Goal: Information Seeking & Learning: Learn about a topic

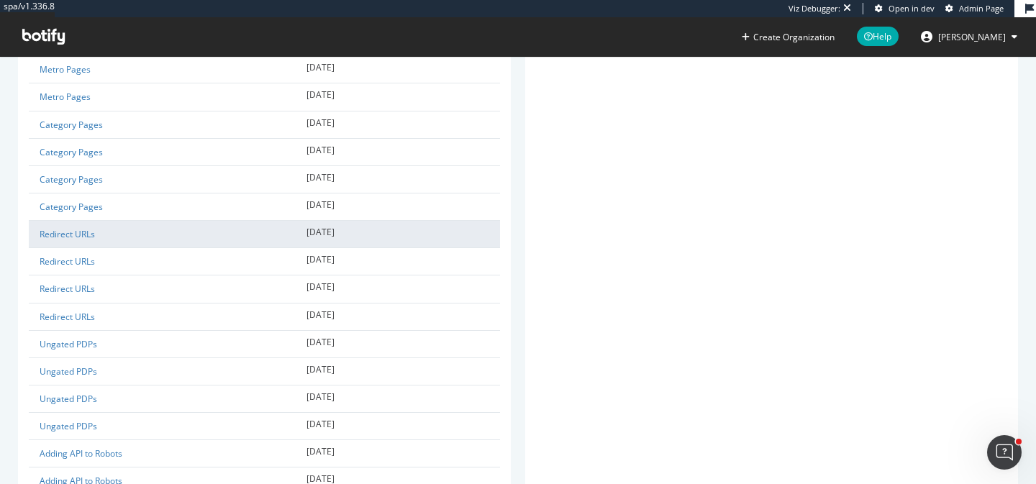
scroll to position [101, 0]
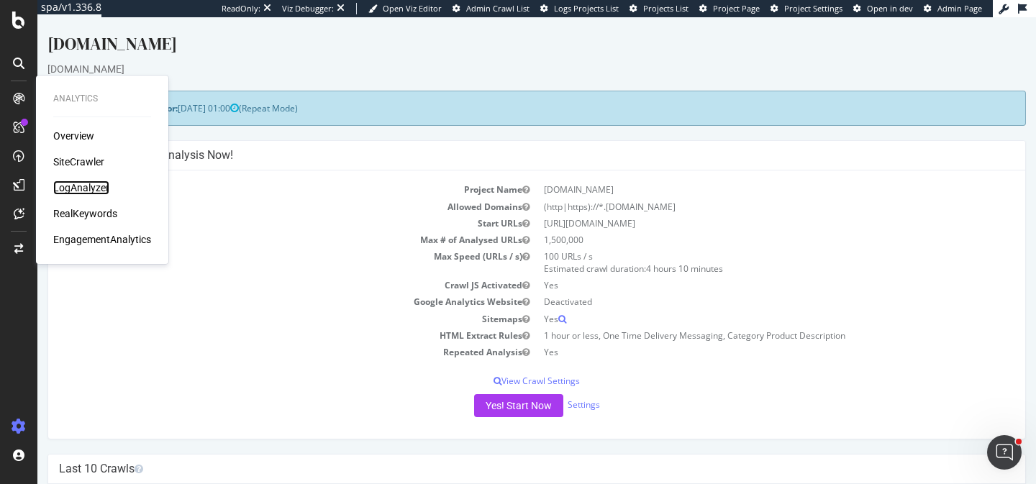
click at [91, 184] on div "LogAnalyzer" at bounding box center [81, 188] width 56 height 14
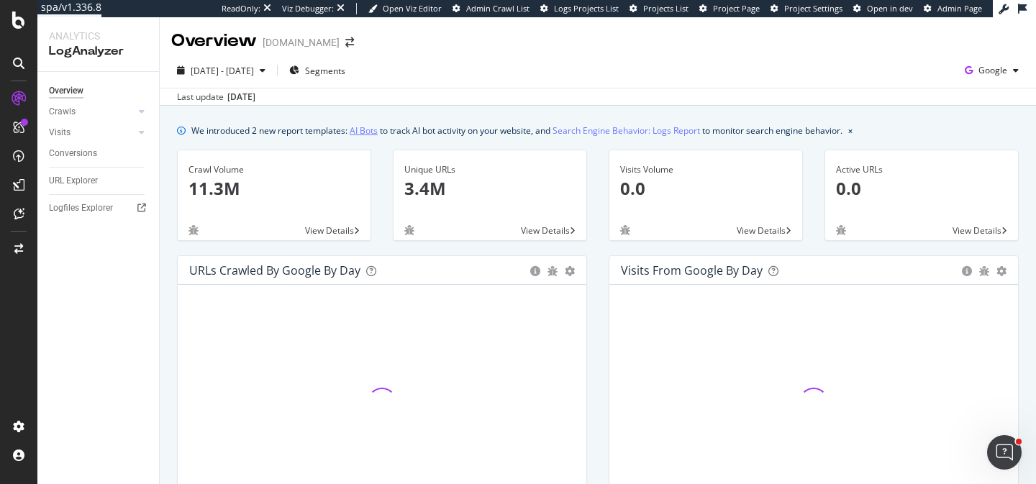
click at [376, 129] on link "AI Bots" at bounding box center [364, 130] width 28 height 15
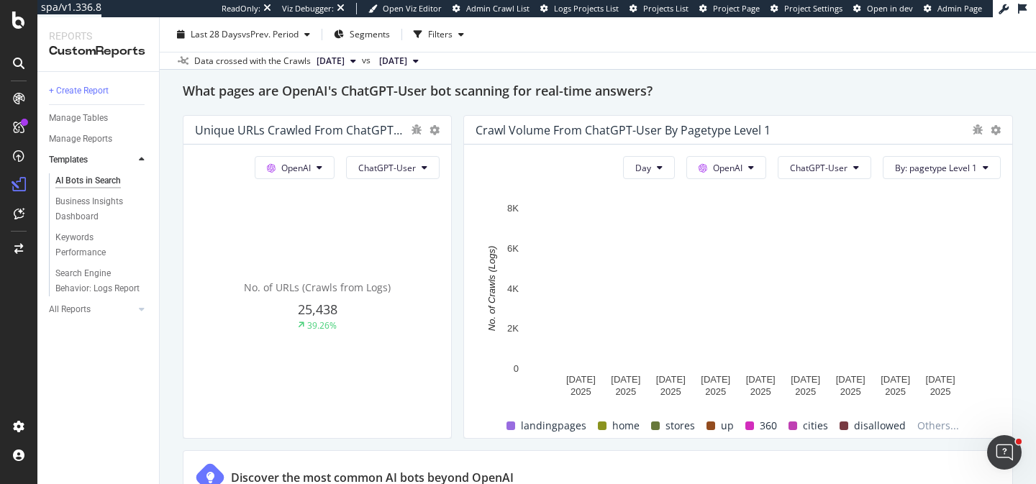
scroll to position [1611, 0]
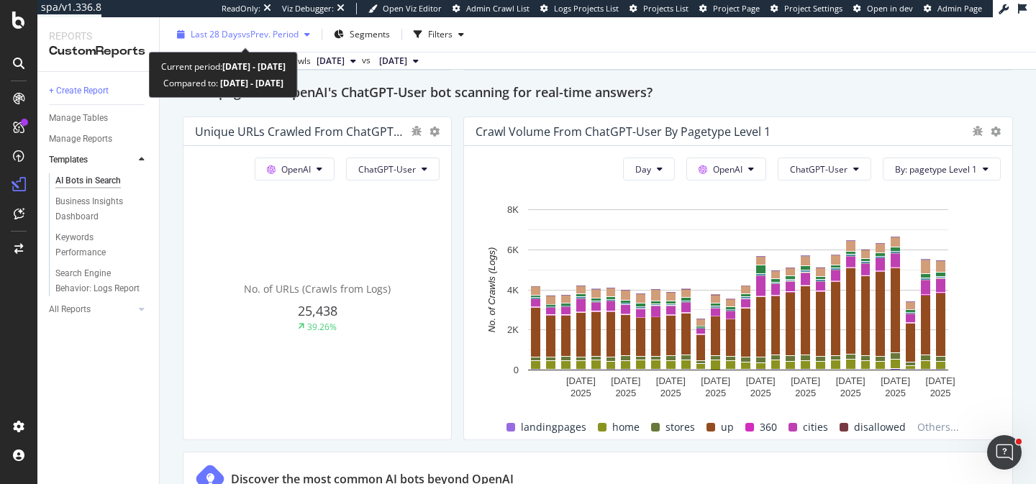
click at [290, 35] on span "vs Prev. Period" at bounding box center [270, 34] width 57 height 12
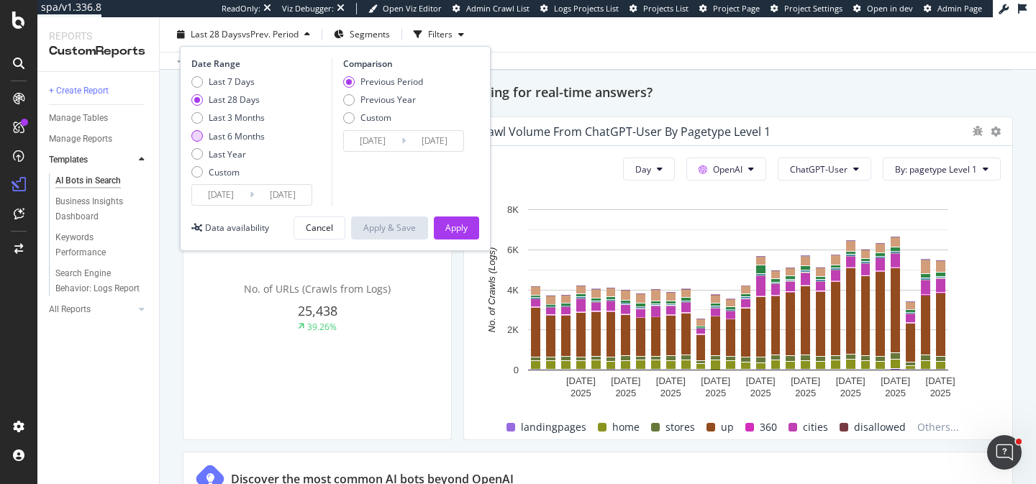
click at [256, 132] on div "Last 6 Months" at bounding box center [237, 136] width 56 height 12
type input "2025/02/21"
type input "2024/08/23"
type input "2025/02/20"
click at [464, 234] on div "Apply" at bounding box center [456, 228] width 22 height 22
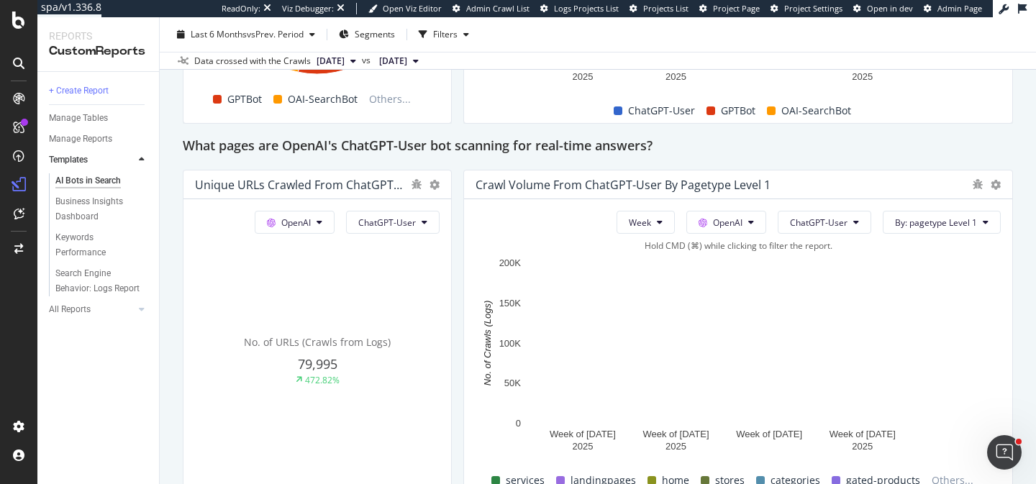
scroll to position [1591, 0]
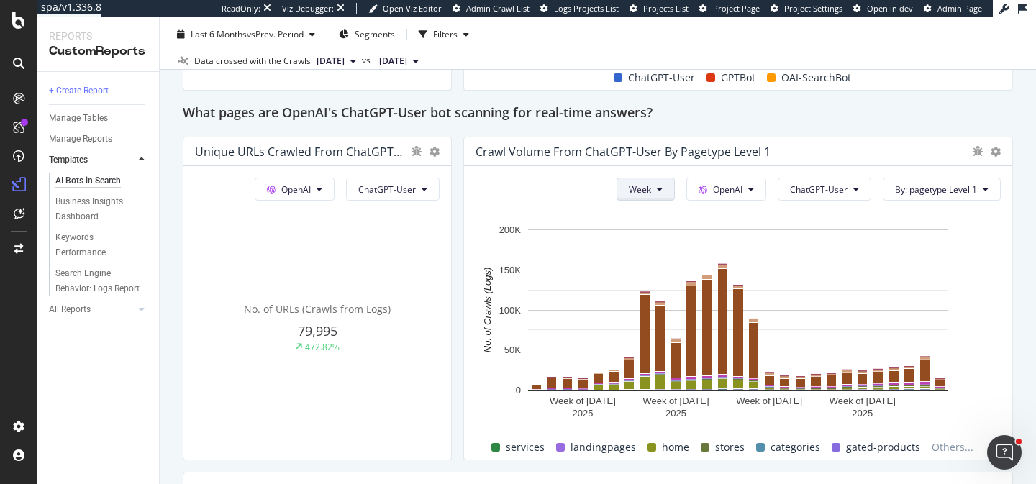
click at [655, 182] on button "Week" at bounding box center [646, 189] width 58 height 23
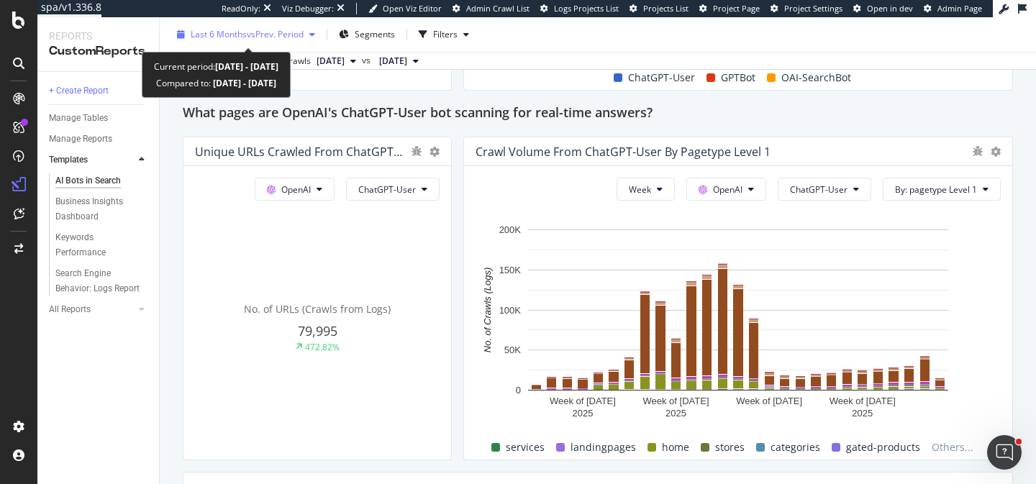
click at [293, 38] on span "vs Prev. Period" at bounding box center [275, 34] width 57 height 12
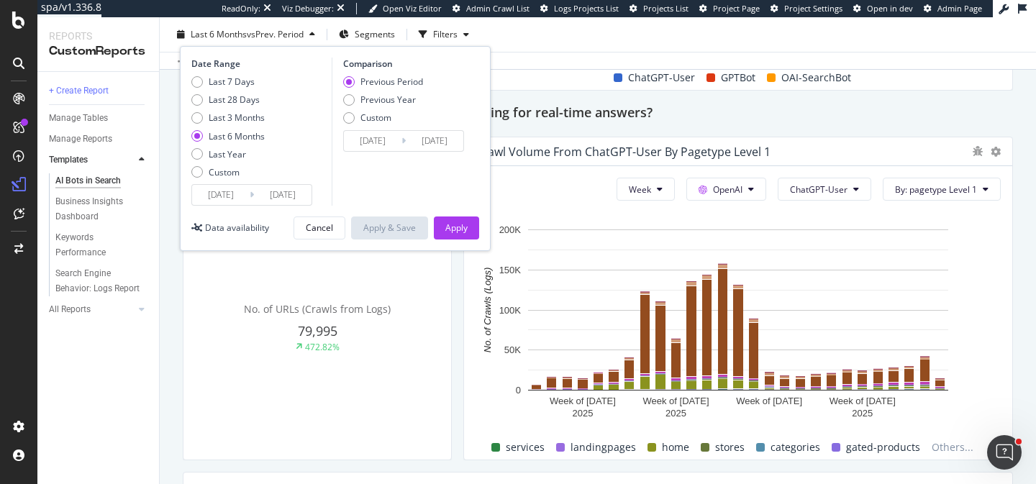
click at [241, 192] on input "2025/02/21" at bounding box center [221, 195] width 58 height 20
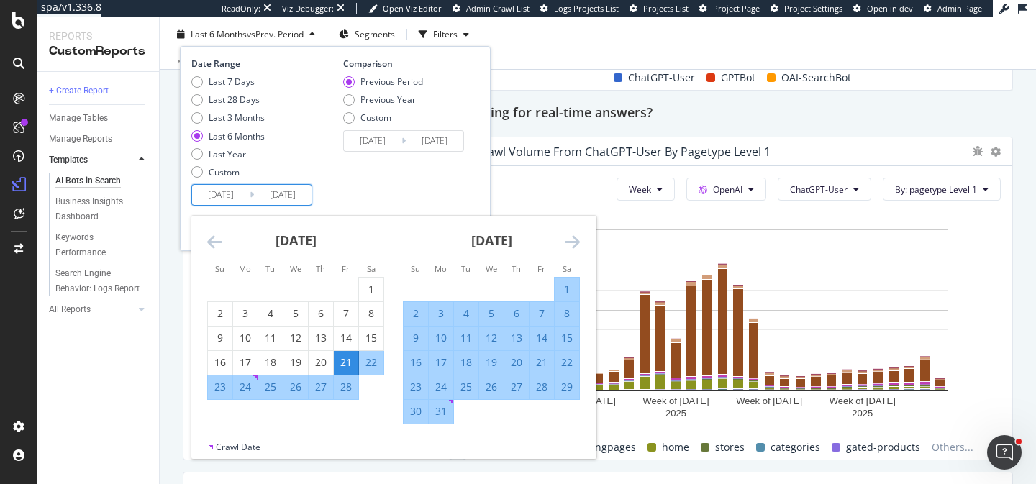
click at [576, 235] on icon "Move forward to switch to the next month." at bounding box center [572, 241] width 15 height 17
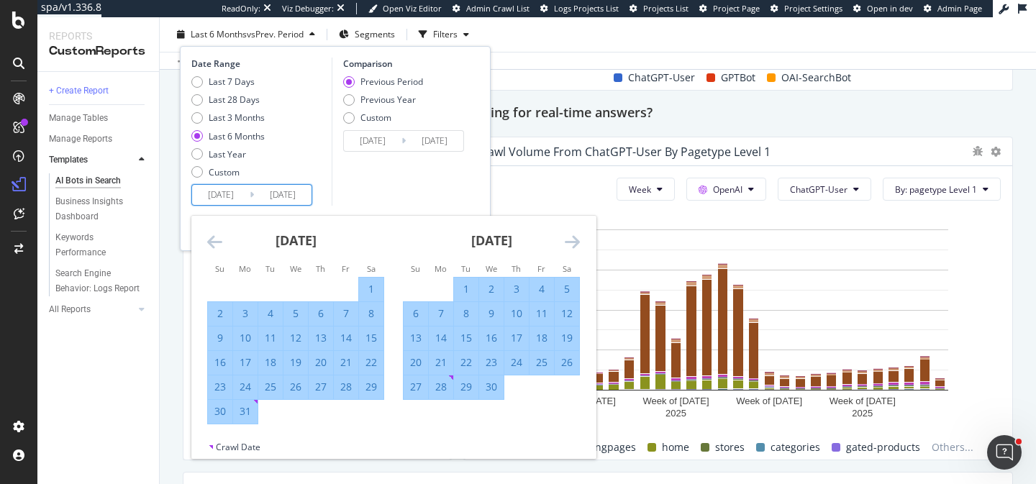
click at [576, 235] on icon "Move forward to switch to the next month." at bounding box center [572, 241] width 15 height 17
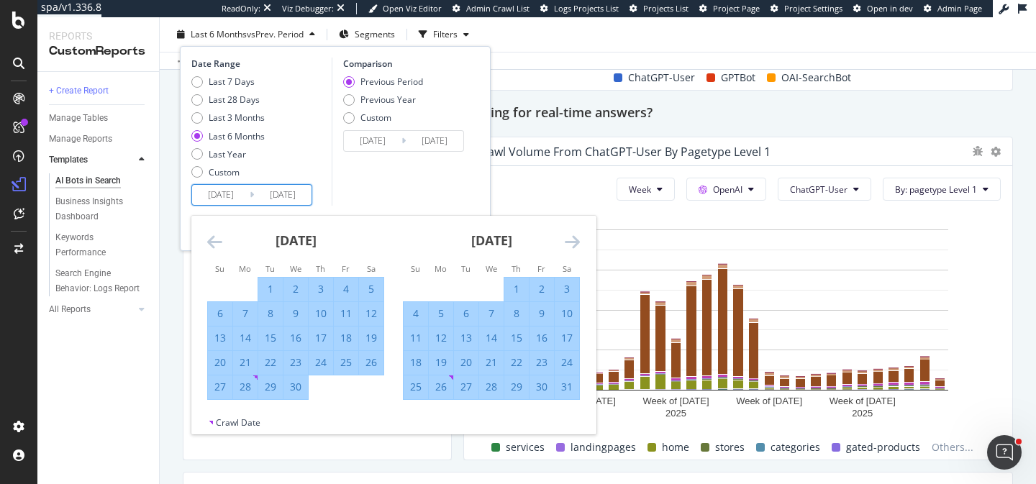
click at [515, 287] on div "1" at bounding box center [516, 289] width 24 height 14
type input "2025/05/01"
type input "2025/01/09"
type input "2025/04/30"
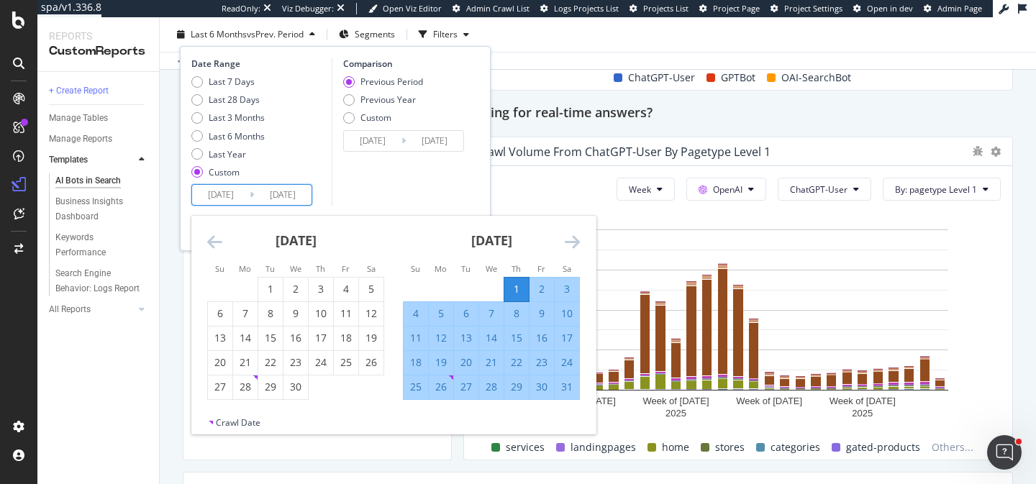
click at [572, 240] on icon "Move forward to switch to the next month." at bounding box center [572, 241] width 15 height 17
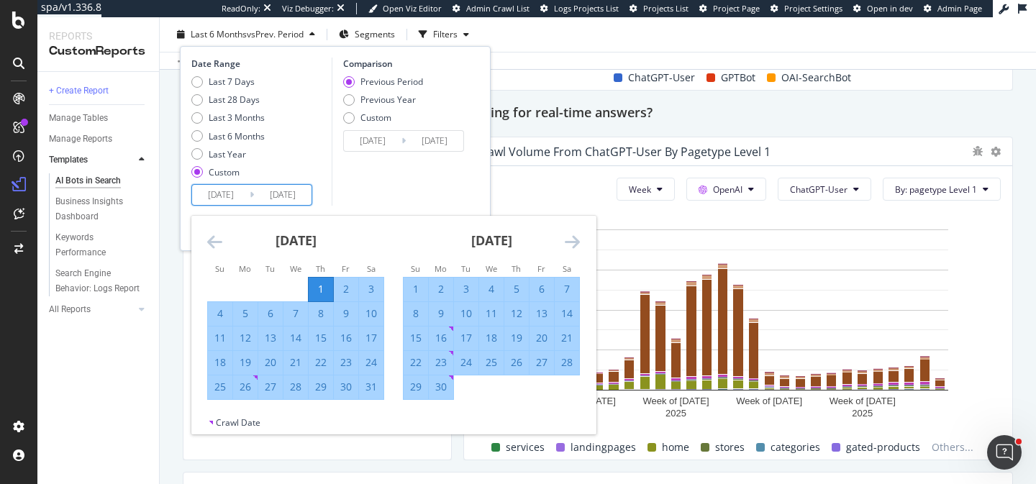
click at [572, 240] on icon "Move forward to switch to the next month." at bounding box center [572, 241] width 15 height 17
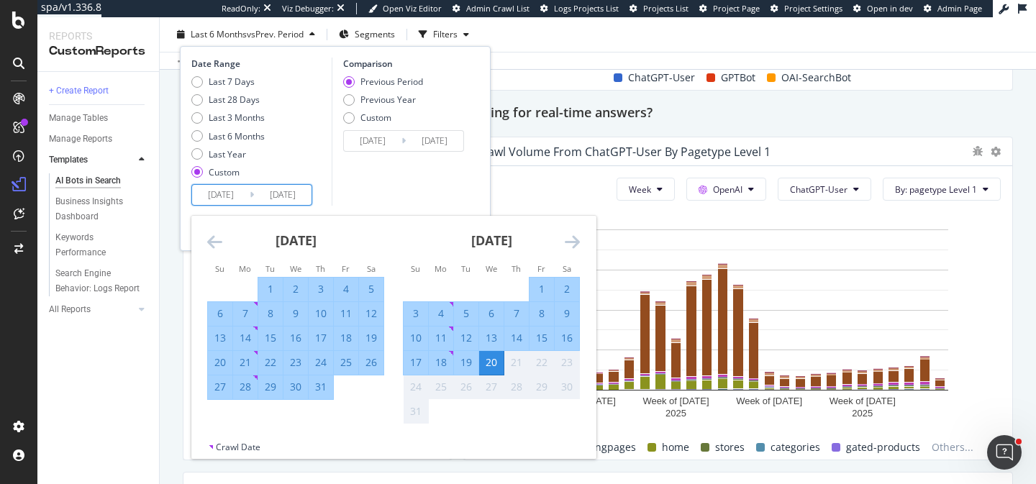
click at [494, 355] on div "20" at bounding box center [491, 362] width 24 height 14
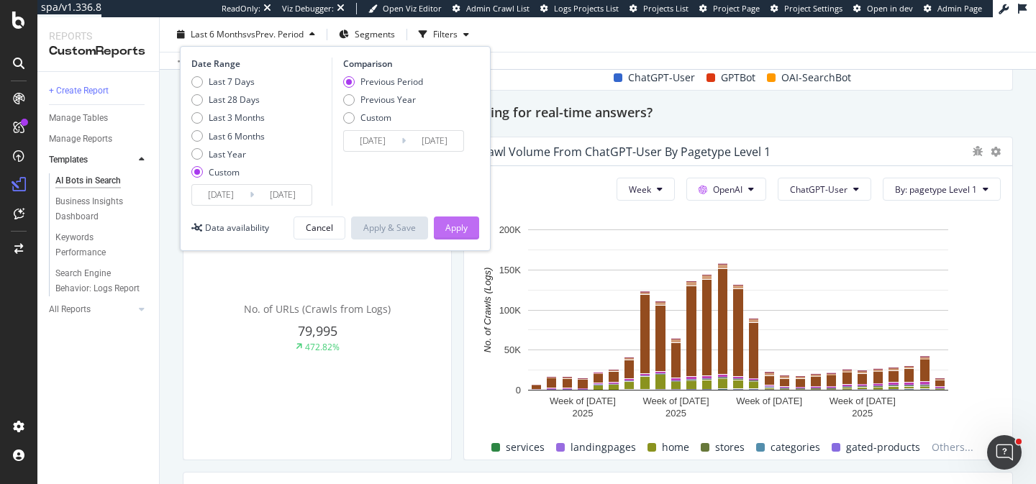
click at [468, 227] on button "Apply" at bounding box center [456, 228] width 45 height 23
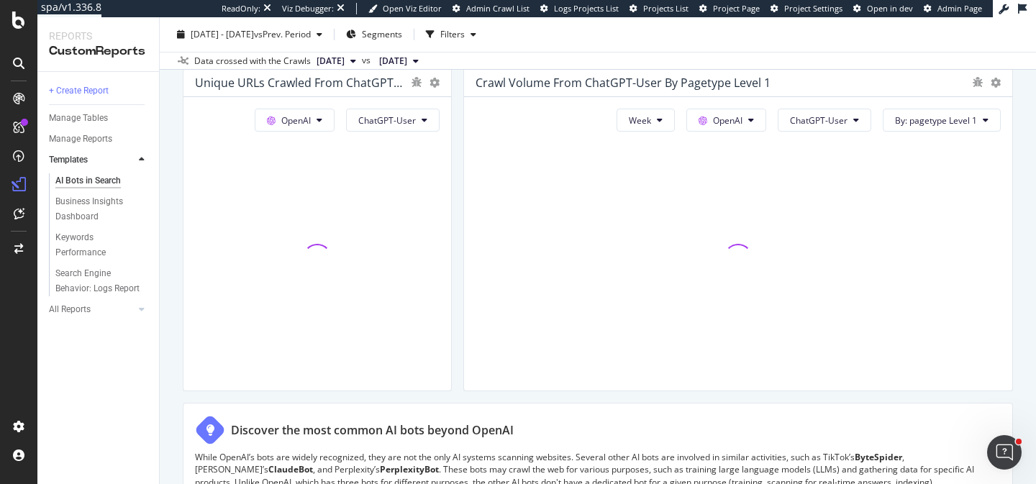
scroll to position [1662, 0]
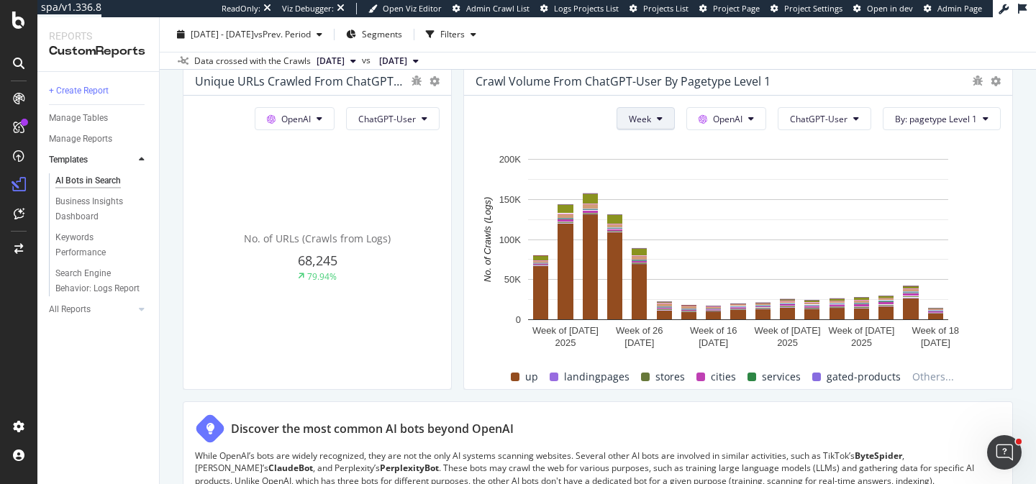
click at [658, 119] on button "Week" at bounding box center [646, 118] width 58 height 23
click at [645, 143] on span "Day" at bounding box center [645, 147] width 26 height 13
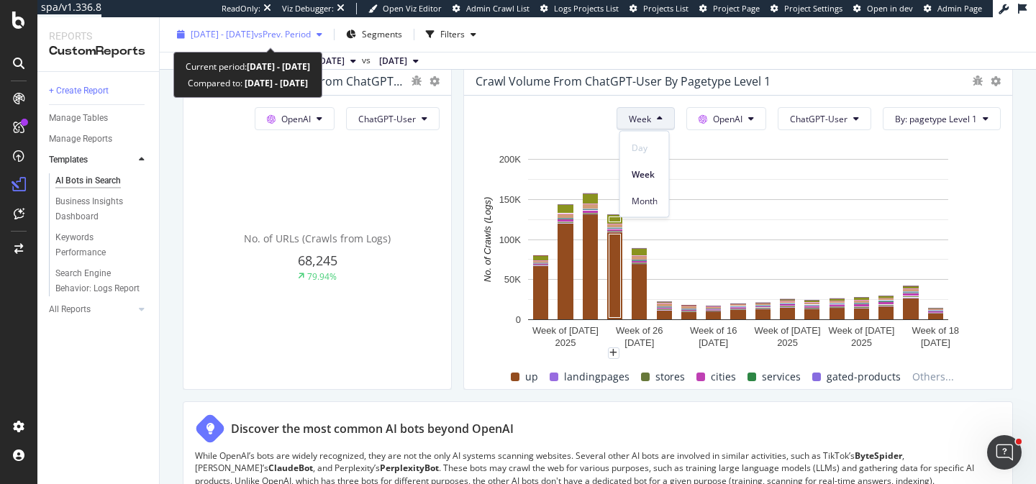
click at [309, 32] on span "vs Prev. Period" at bounding box center [282, 34] width 57 height 12
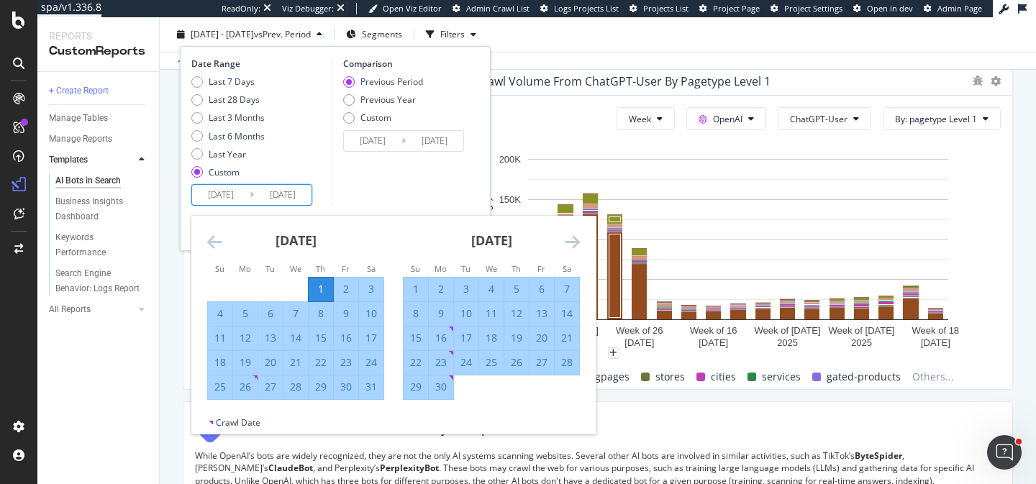
click at [280, 192] on input "2025/08/20" at bounding box center [283, 195] width 58 height 20
click at [572, 237] on icon "Move forward to switch to the next month." at bounding box center [572, 241] width 15 height 17
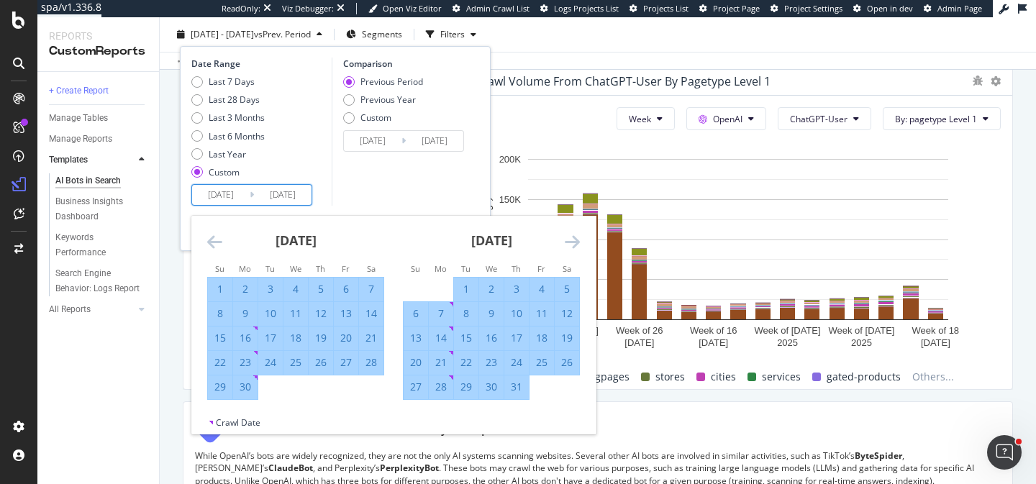
click at [519, 378] on div "31" at bounding box center [516, 388] width 24 height 24
type input "2025/07/31"
type input "2025/01/29"
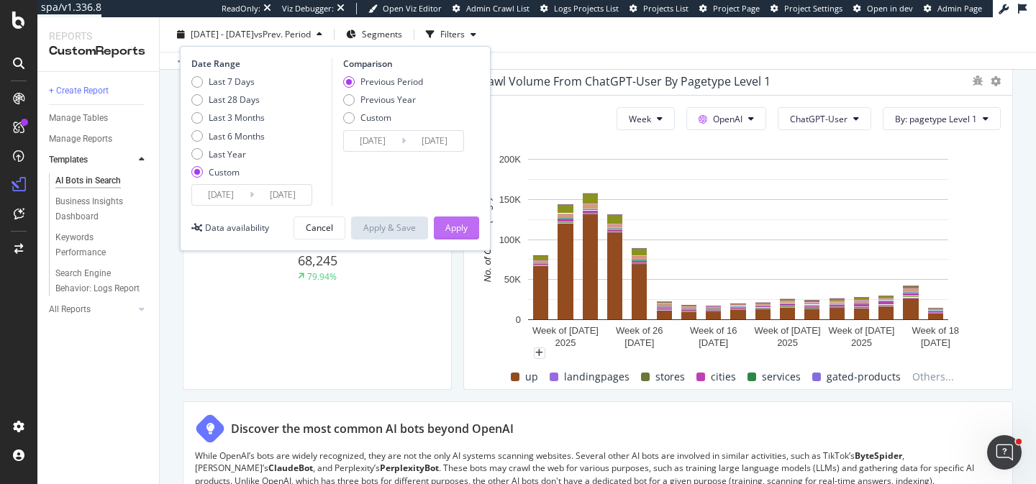
click at [468, 224] on button "Apply" at bounding box center [456, 228] width 45 height 23
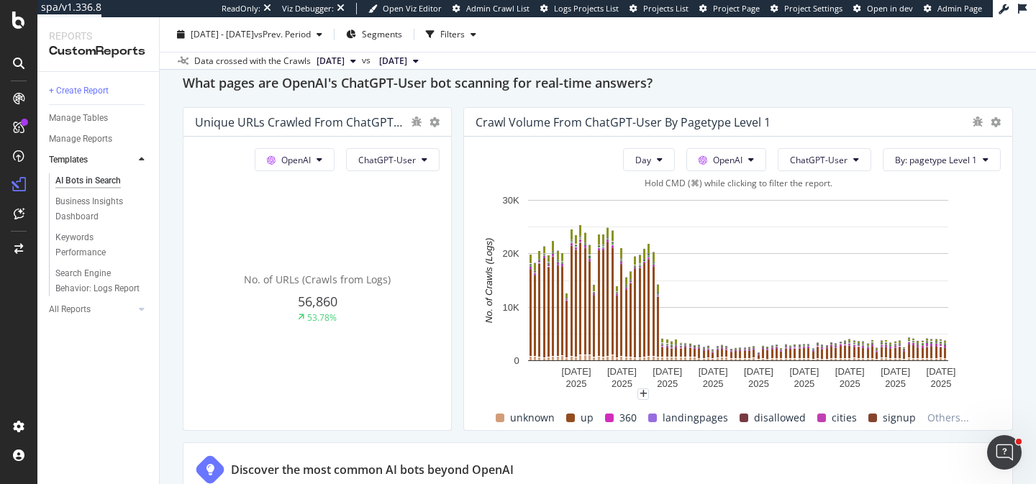
scroll to position [1622, 0]
click at [996, 119] on icon at bounding box center [996, 122] width 10 height 10
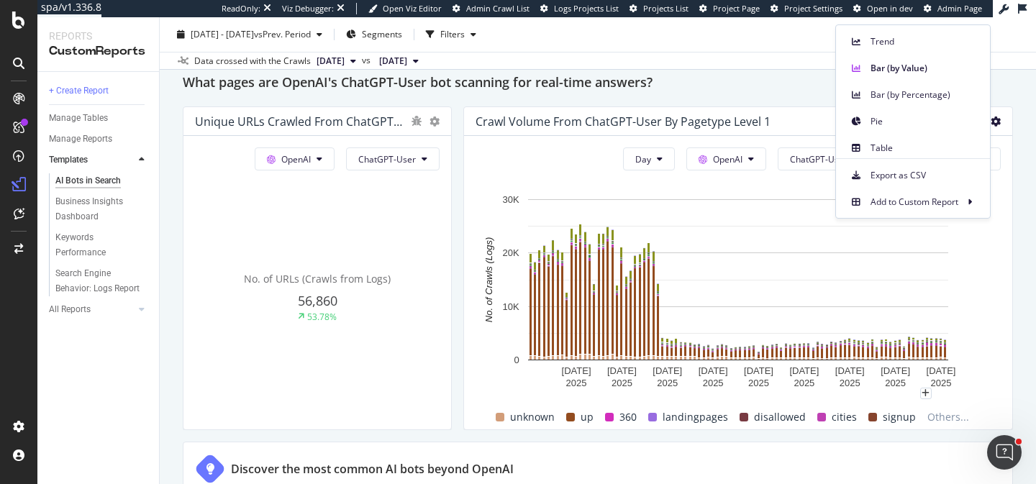
click at [788, 81] on div "What pages are OpenAI's ChatGPT-User bot scanning for real-time answers?" at bounding box center [598, 83] width 830 height 23
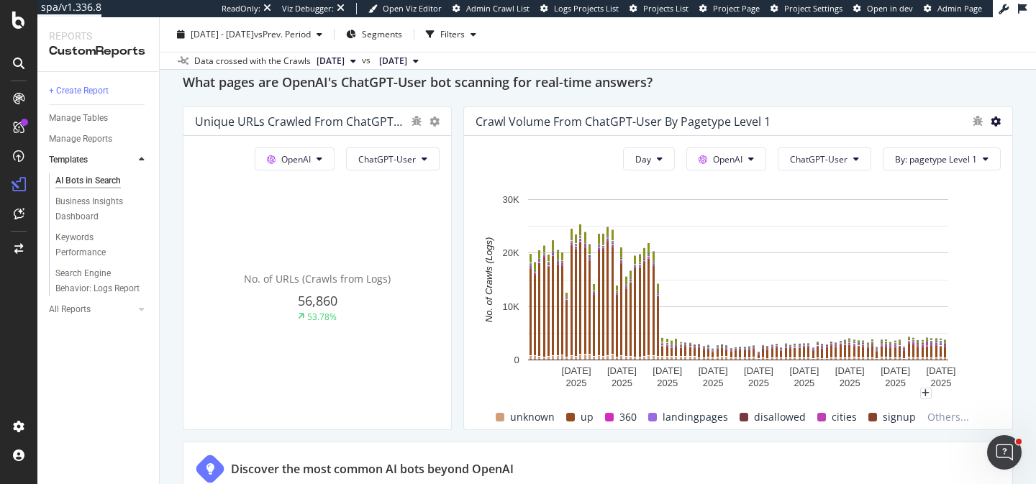
click at [999, 119] on icon at bounding box center [996, 122] width 10 height 10
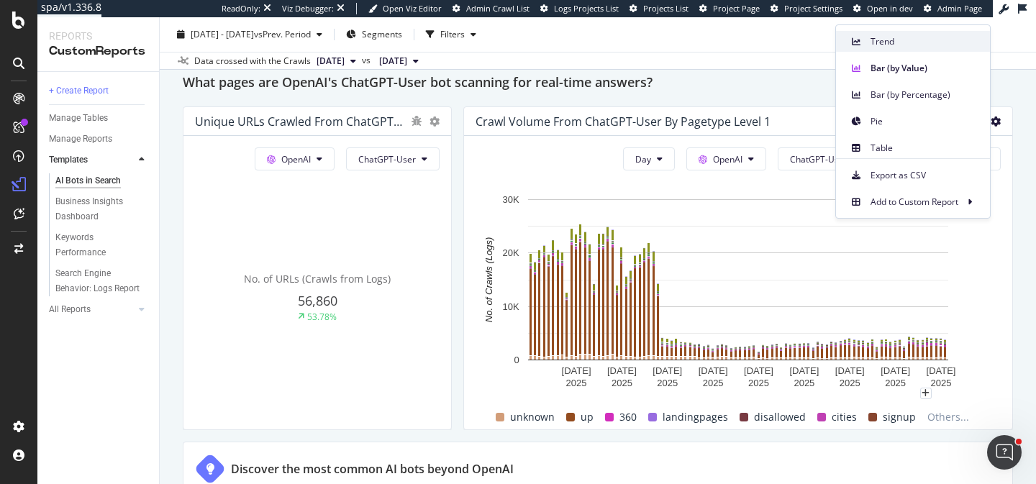
click at [914, 41] on span "Trend" at bounding box center [924, 41] width 108 height 13
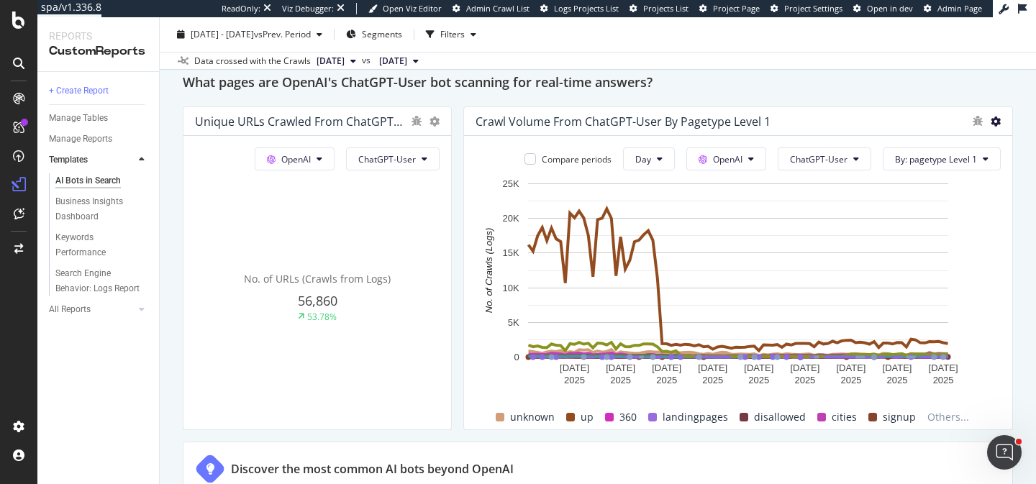
click at [999, 119] on icon at bounding box center [996, 122] width 10 height 10
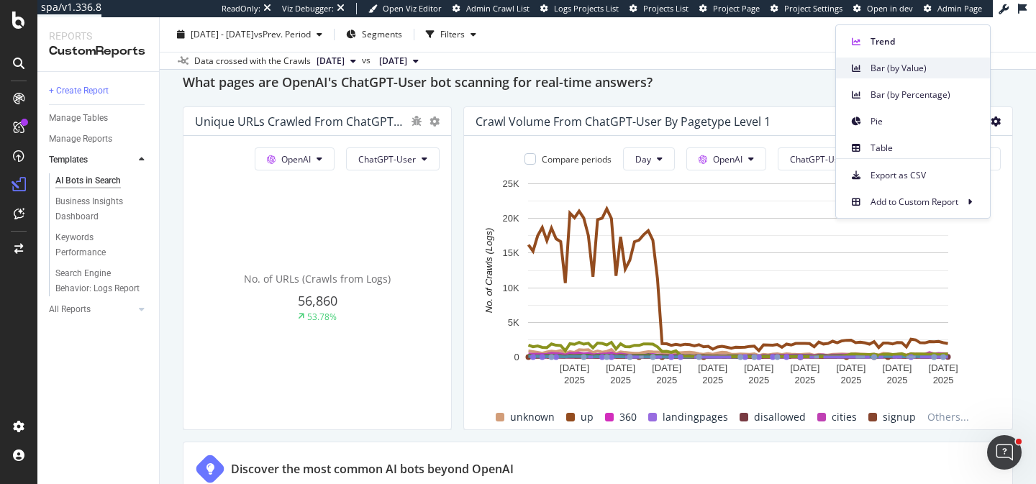
click at [909, 73] on span "Bar (by Value)" at bounding box center [924, 68] width 108 height 13
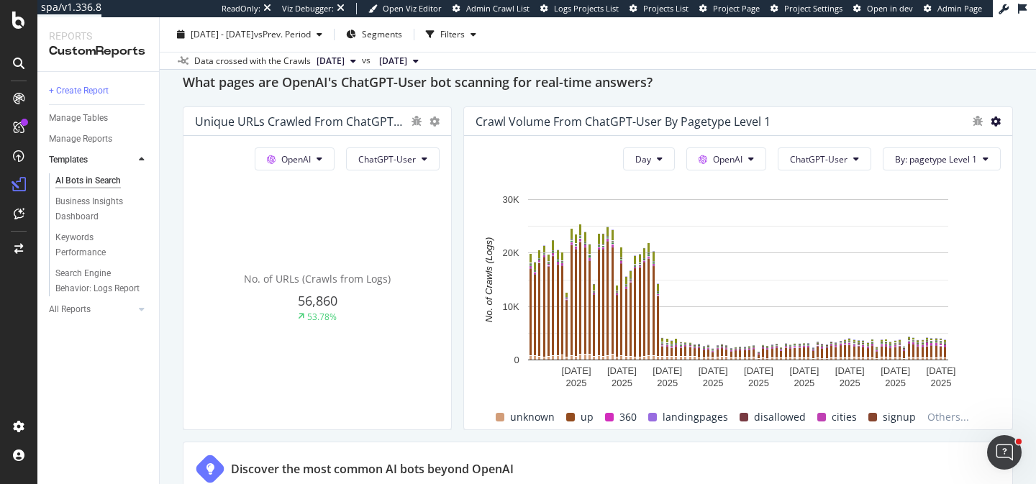
click at [997, 117] on icon at bounding box center [996, 122] width 10 height 10
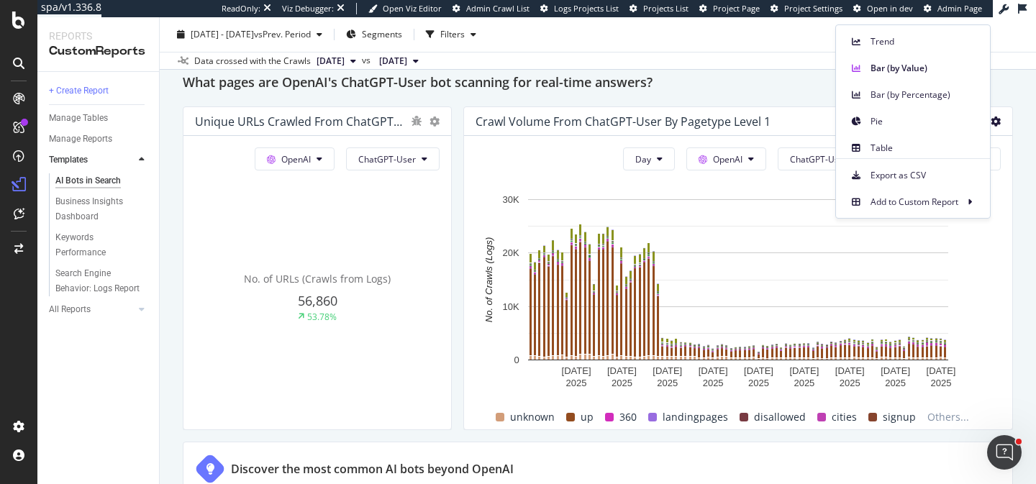
click at [1024, 212] on div "AI Bots in Search AI Bots in Search www.shipt.com Clone Schedule Email Export 2…" at bounding box center [598, 250] width 876 height 467
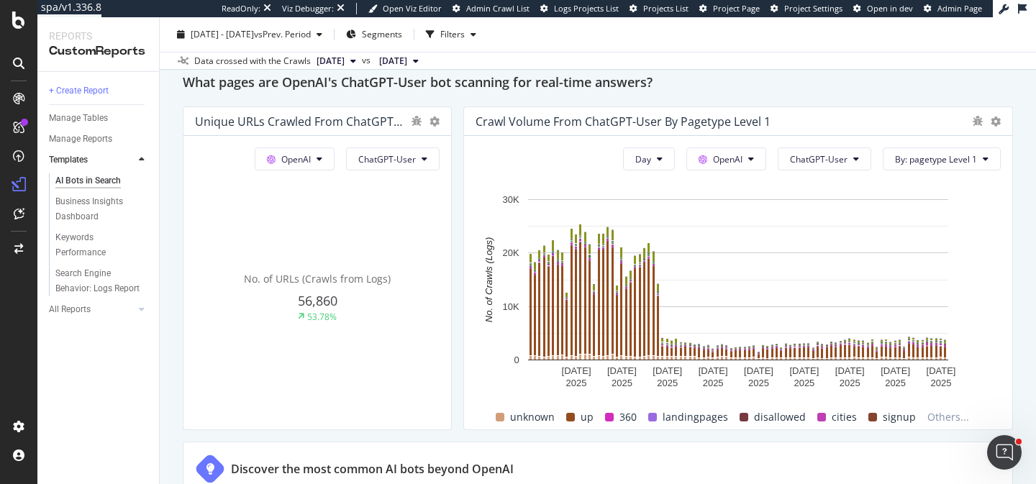
drag, startPoint x: 392, startPoint y: 124, endPoint x: 383, endPoint y: 130, distance: 11.4
click at [965, 162] on span "By: pagetype Level 1" at bounding box center [936, 159] width 82 height 12
click at [1000, 127] on icon at bounding box center [996, 122] width 10 height 10
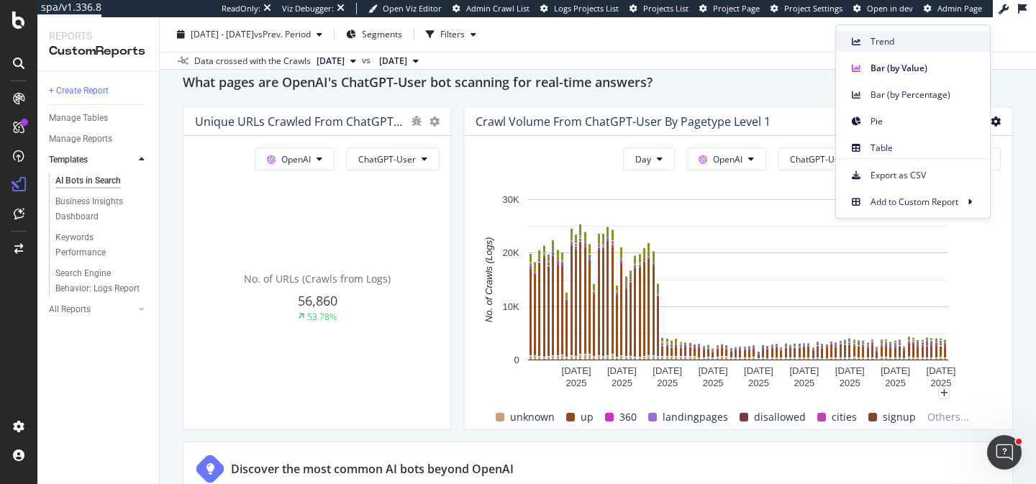
click at [917, 50] on div "Trend" at bounding box center [913, 41] width 154 height 21
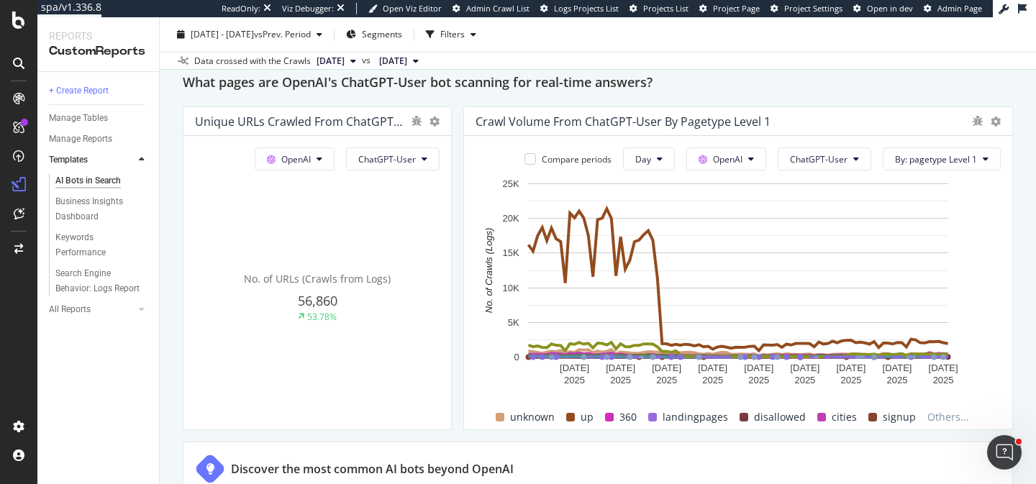
click at [1003, 119] on div "Crawl Volume from ChatGPT-User by pagetype Level 1" at bounding box center [738, 121] width 548 height 29
click at [1001, 124] on div "Crawl Volume from ChatGPT-User by pagetype Level 1" at bounding box center [738, 121] width 548 height 29
click at [996, 122] on icon at bounding box center [996, 122] width 10 height 10
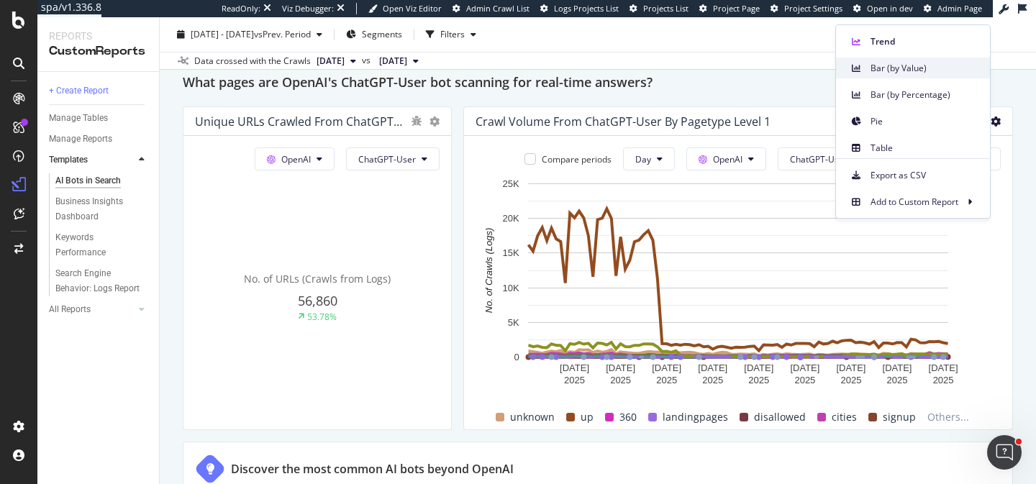
click at [919, 71] on span "Bar (by Value)" at bounding box center [924, 68] width 108 height 13
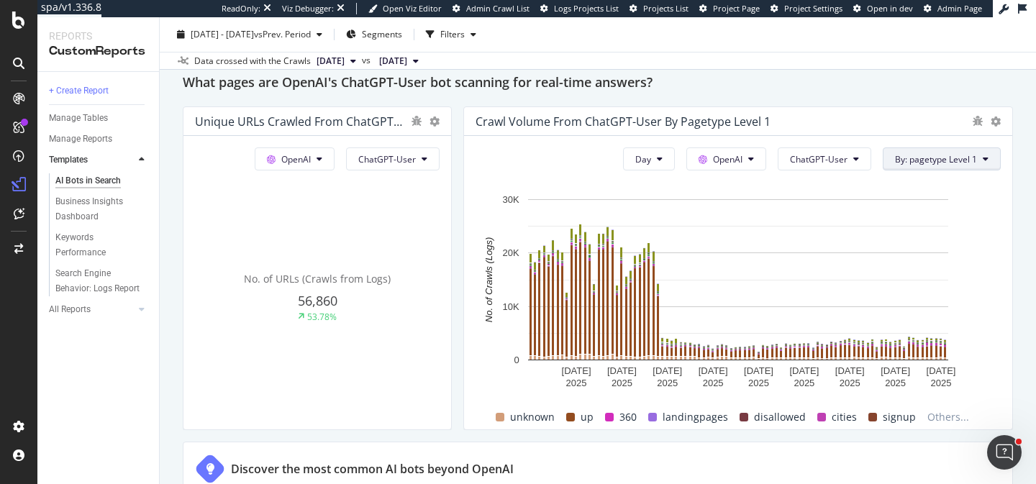
click at [951, 158] on span "By: pagetype Level 1" at bounding box center [936, 159] width 82 height 12
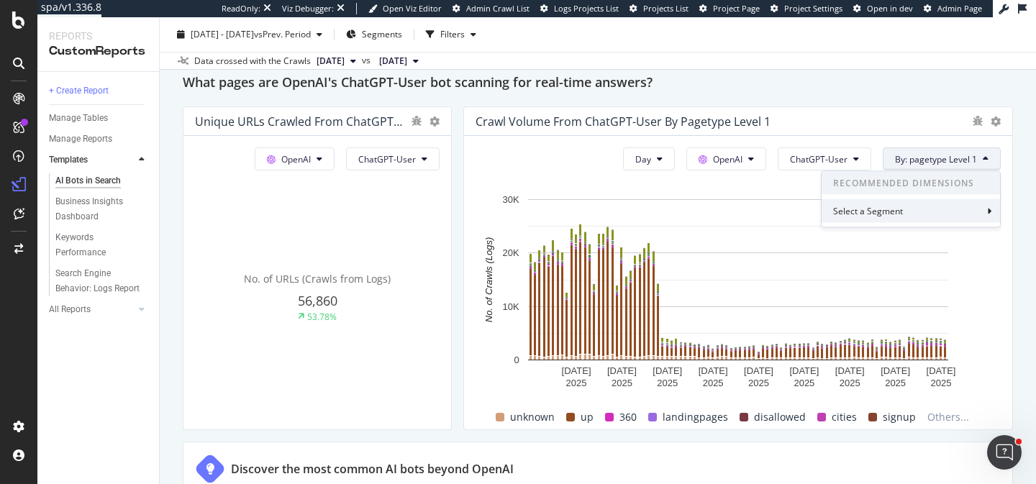
click at [934, 212] on div "Select a Segment" at bounding box center [911, 211] width 178 height 24
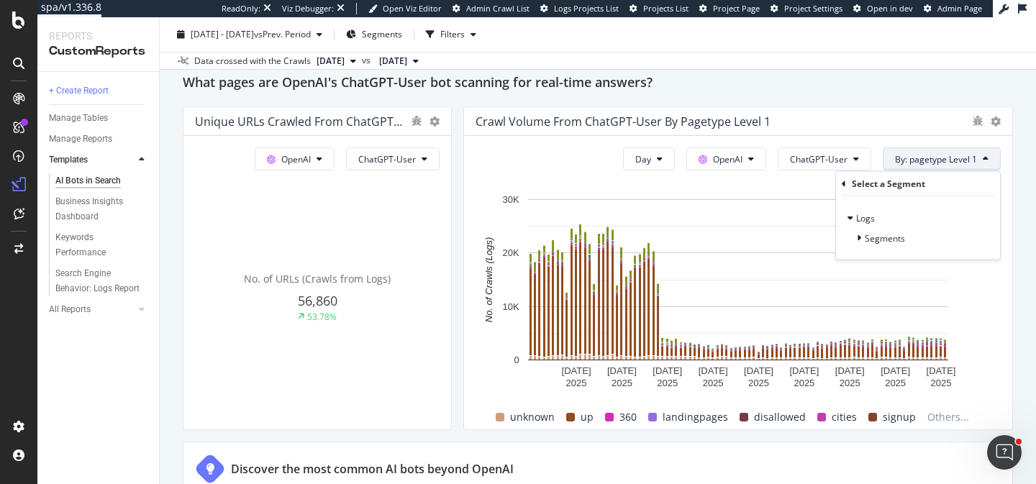
click at [904, 112] on div "Crawl Volume from ChatGPT-User by pagetype Level 1" at bounding box center [738, 121] width 548 height 29
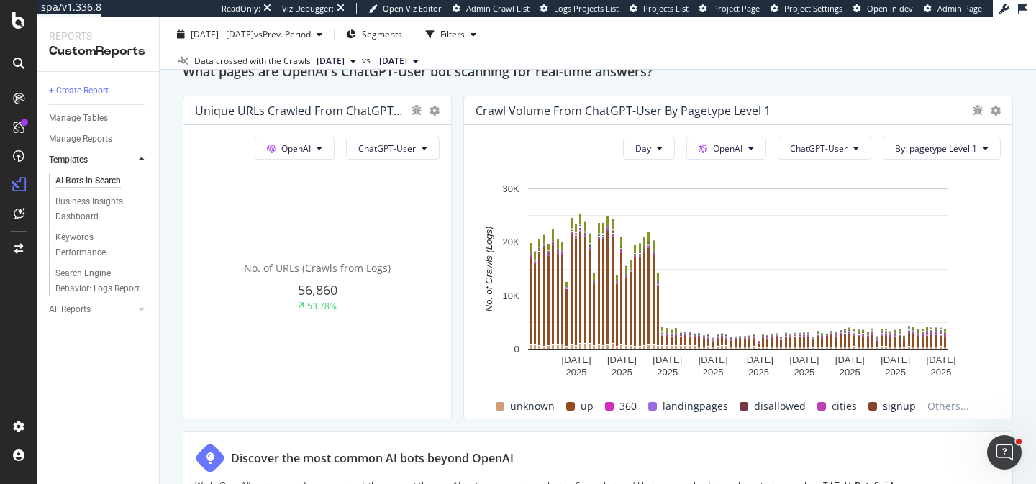
scroll to position [1616, 0]
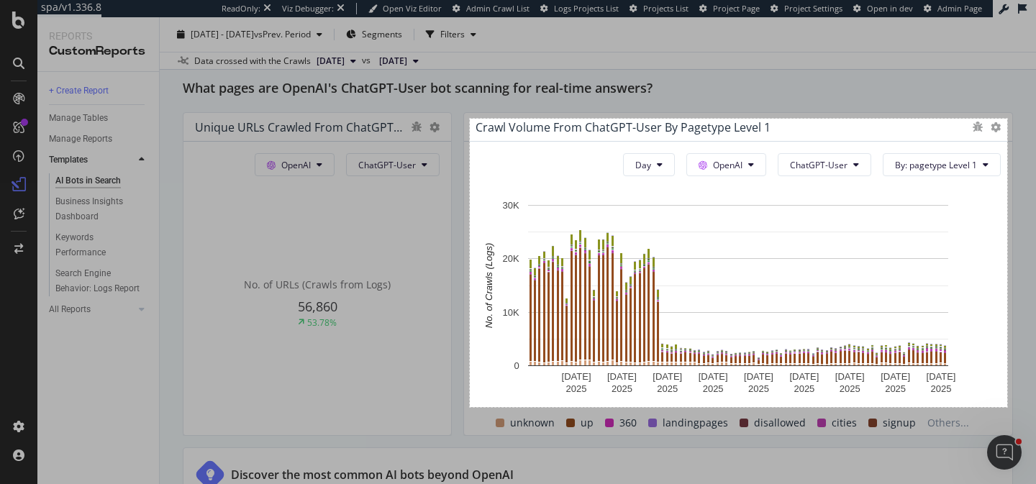
drag, startPoint x: 470, startPoint y: 119, endPoint x: 1007, endPoint y: 407, distance: 609.9
click at [1007, 407] on div "747 X 401" at bounding box center [518, 242] width 1036 height 484
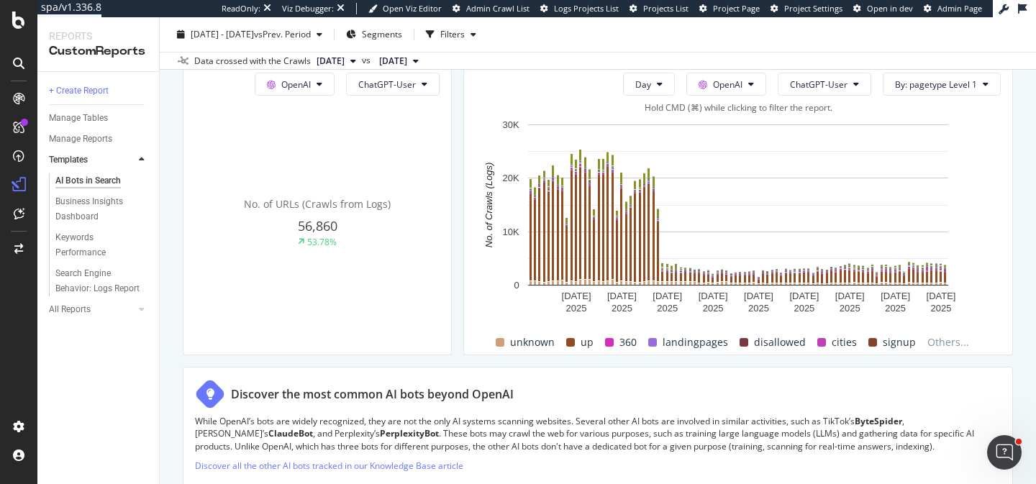
scroll to position [1699, 0]
